Goal: Find contact information: Find contact information

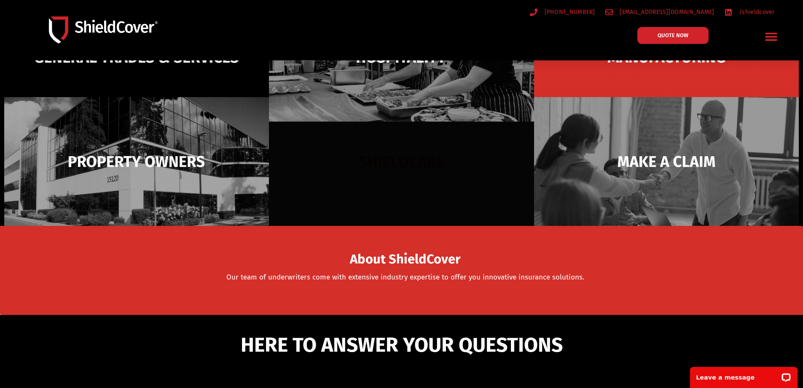
scroll to position [127, 0]
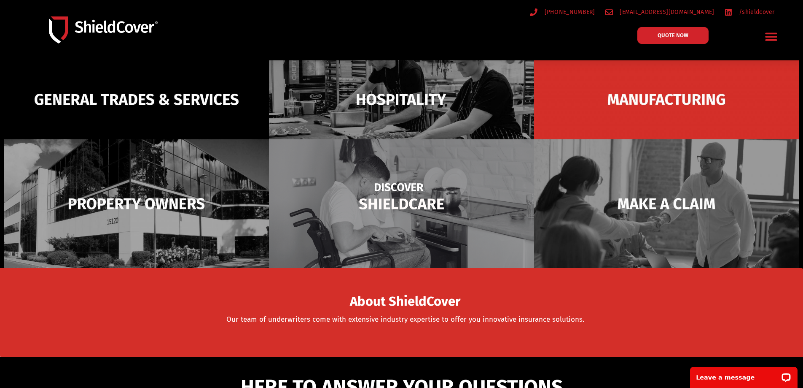
click at [402, 202] on img at bounding box center [401, 203] width 265 height 129
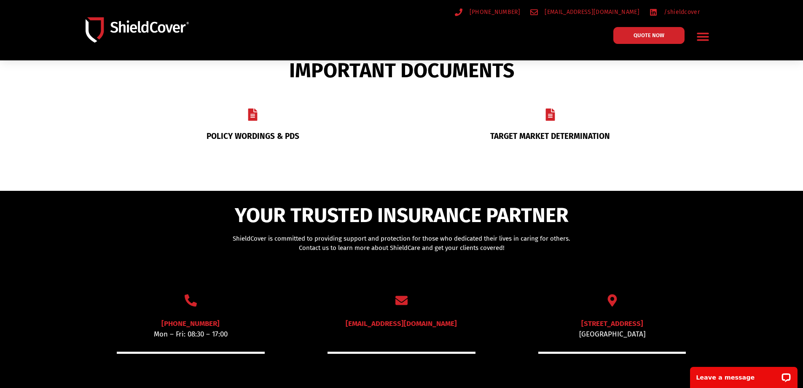
scroll to position [464, 0]
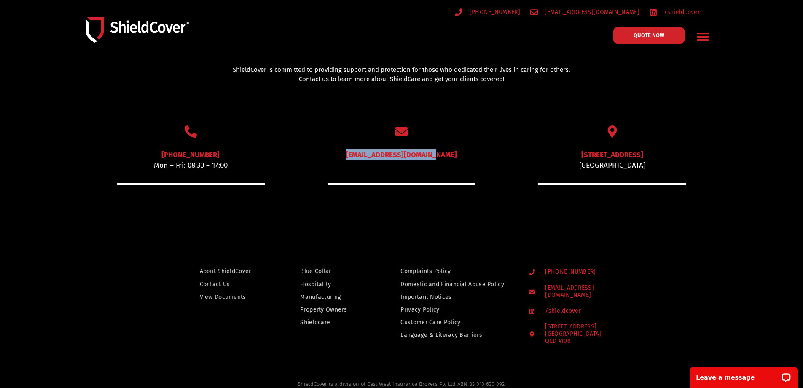
drag, startPoint x: 457, startPoint y: 156, endPoint x: 362, endPoint y: 156, distance: 94.9
click at [362, 156] on p "[EMAIL_ADDRESS][DOMAIN_NAME]" at bounding box center [402, 160] width 148 height 22
copy link "[EMAIL_ADDRESS][DOMAIN_NAME]"
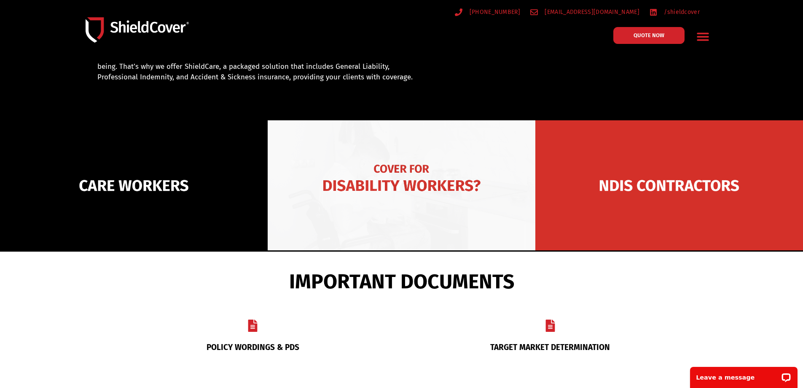
scroll to position [0, 0]
